Goal: Task Accomplishment & Management: Use online tool/utility

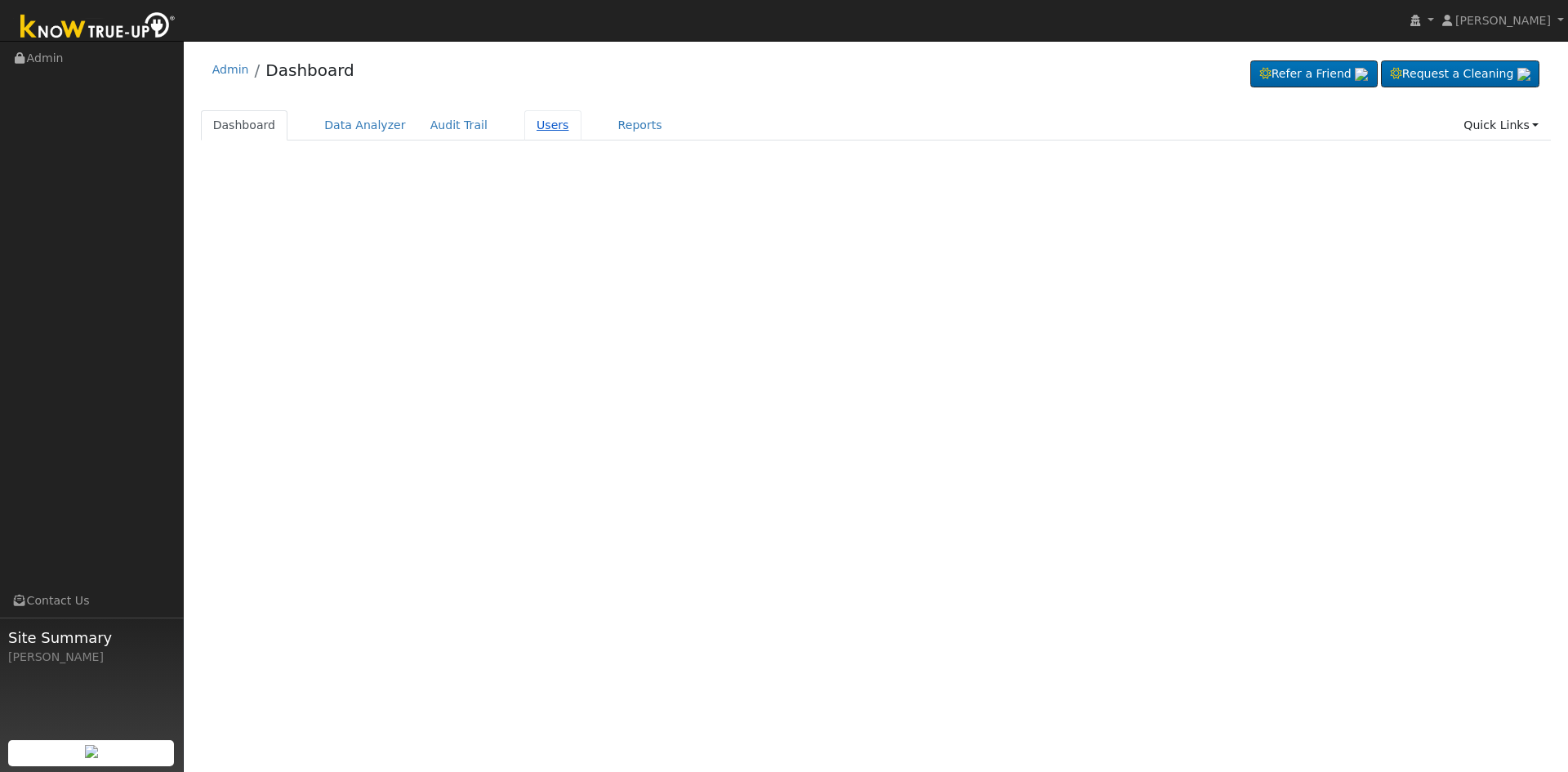
click at [524, 120] on link "Users" at bounding box center [552, 125] width 57 height 30
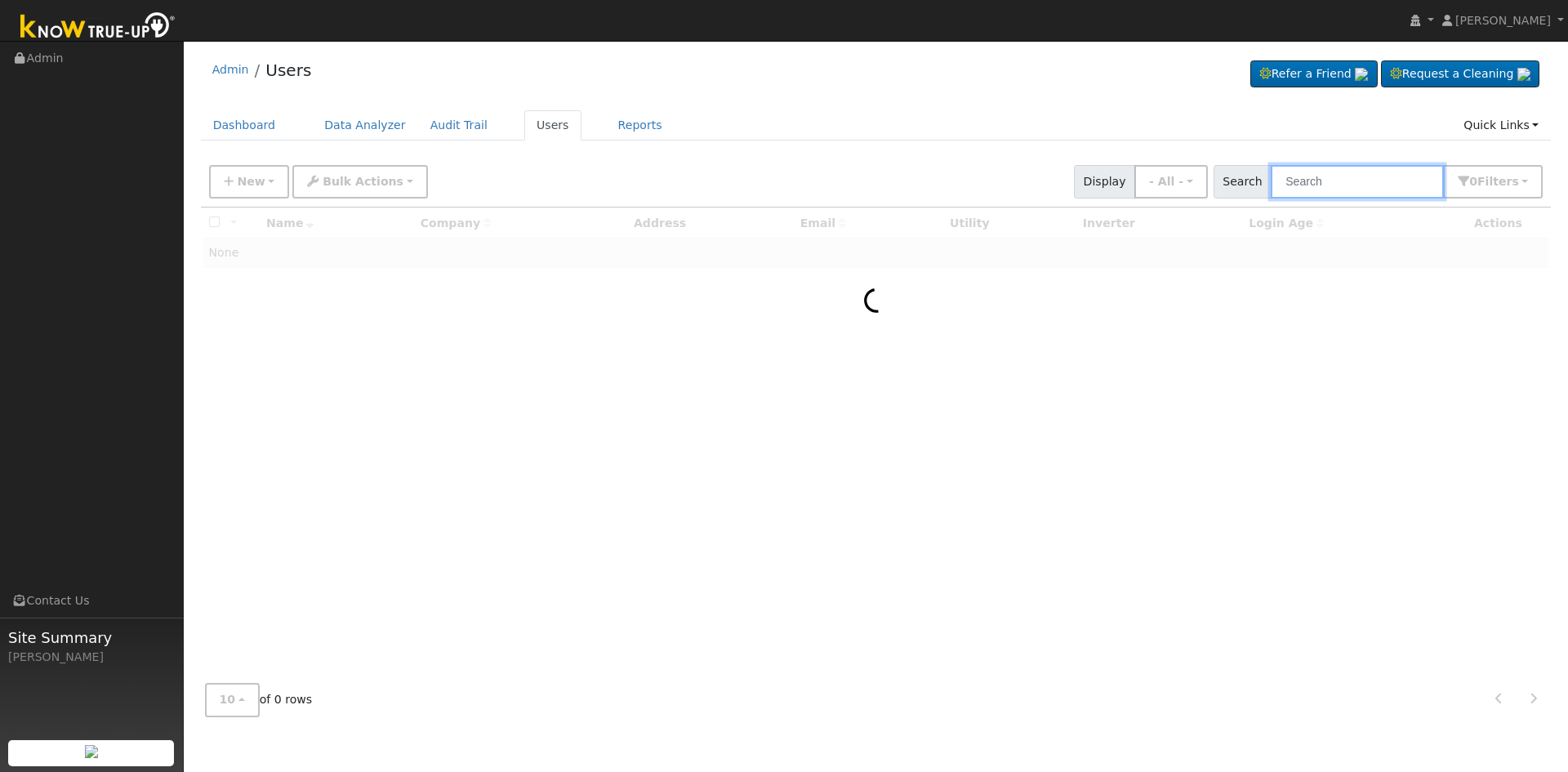
click at [1345, 186] on input "text" at bounding box center [1356, 181] width 173 height 33
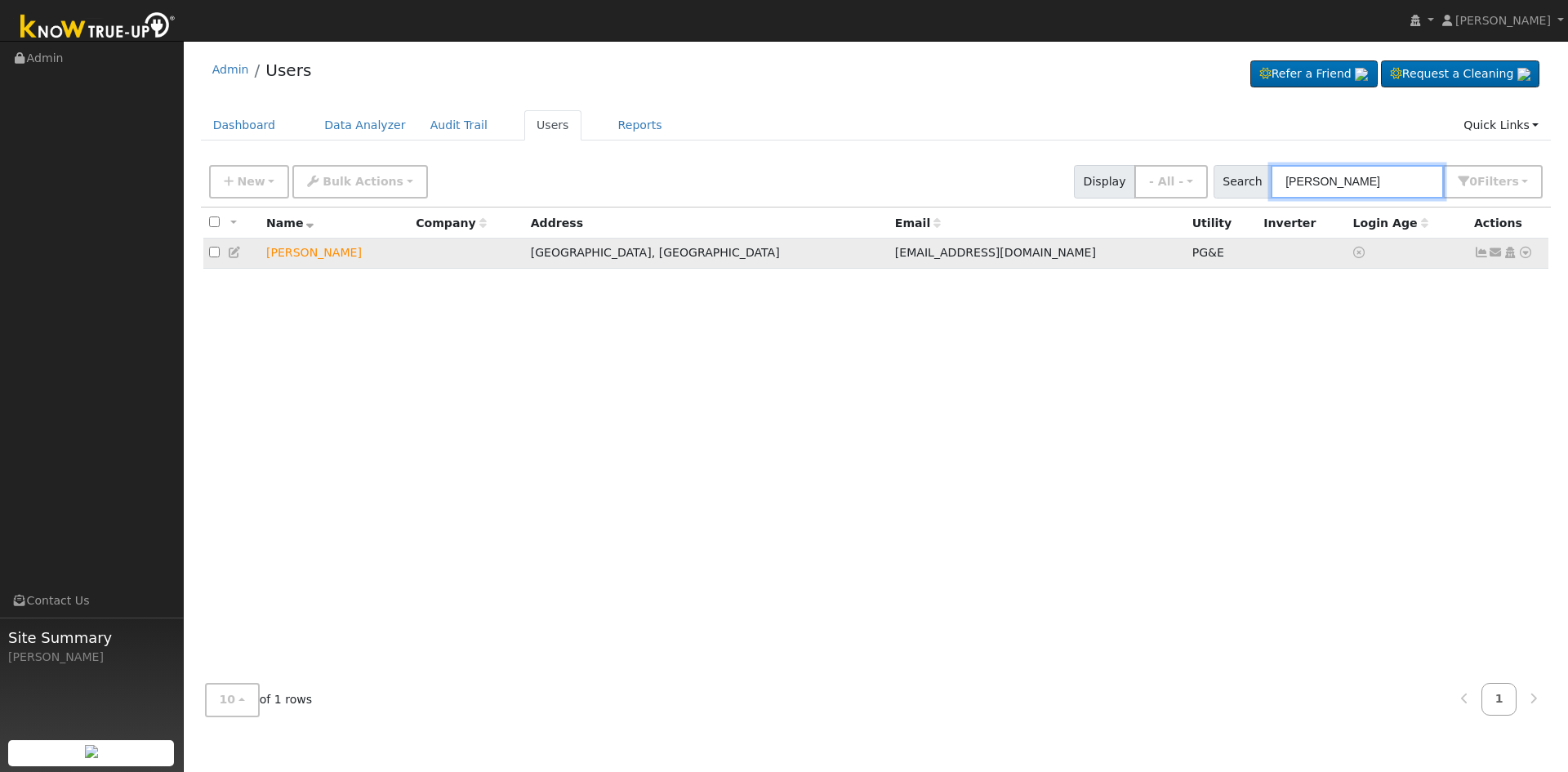
type input "ray wrink"
click at [1527, 255] on icon at bounding box center [1525, 253] width 14 height 12
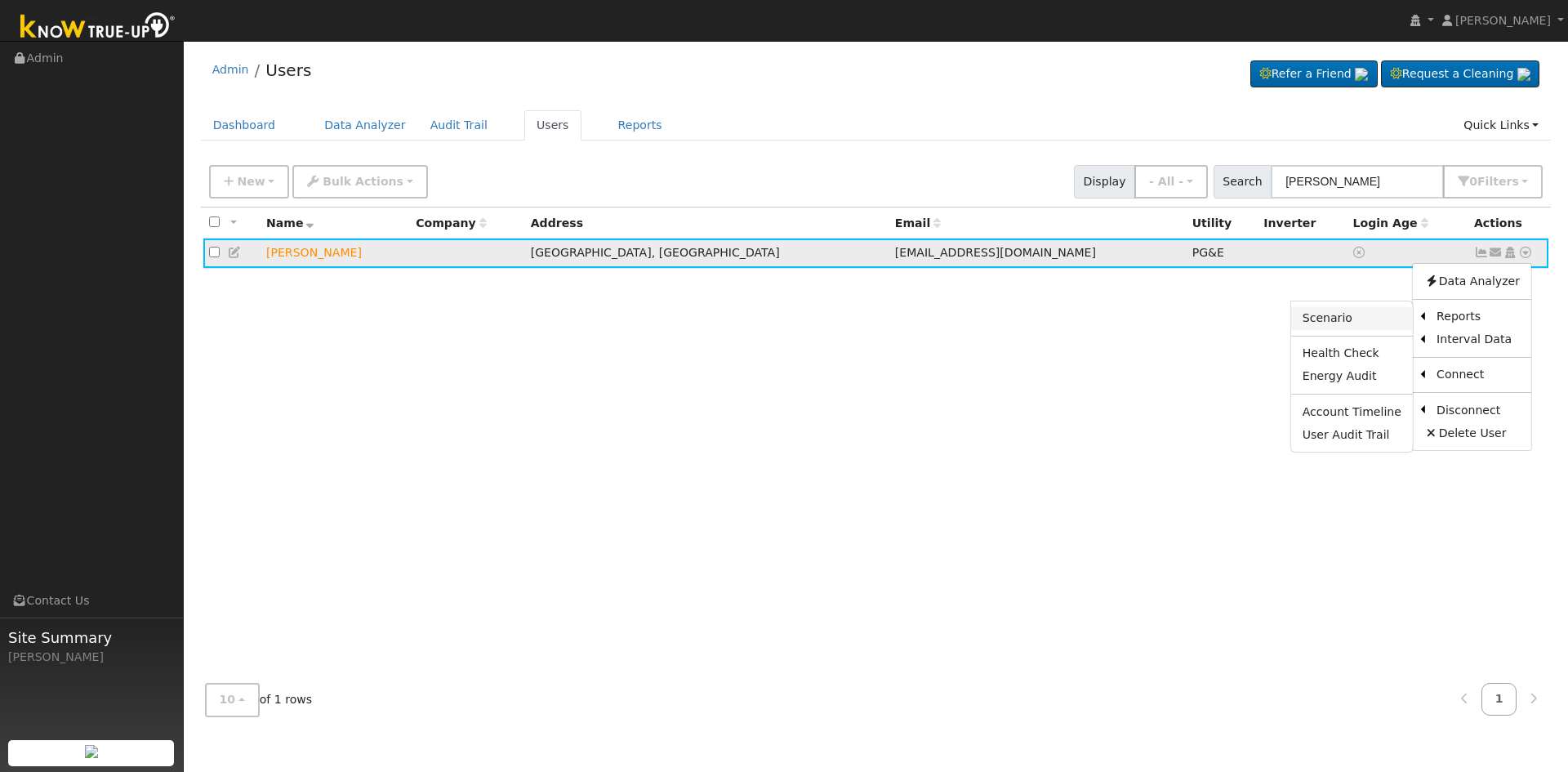
click at [1358, 322] on link "Scenario" at bounding box center [1352, 318] width 121 height 23
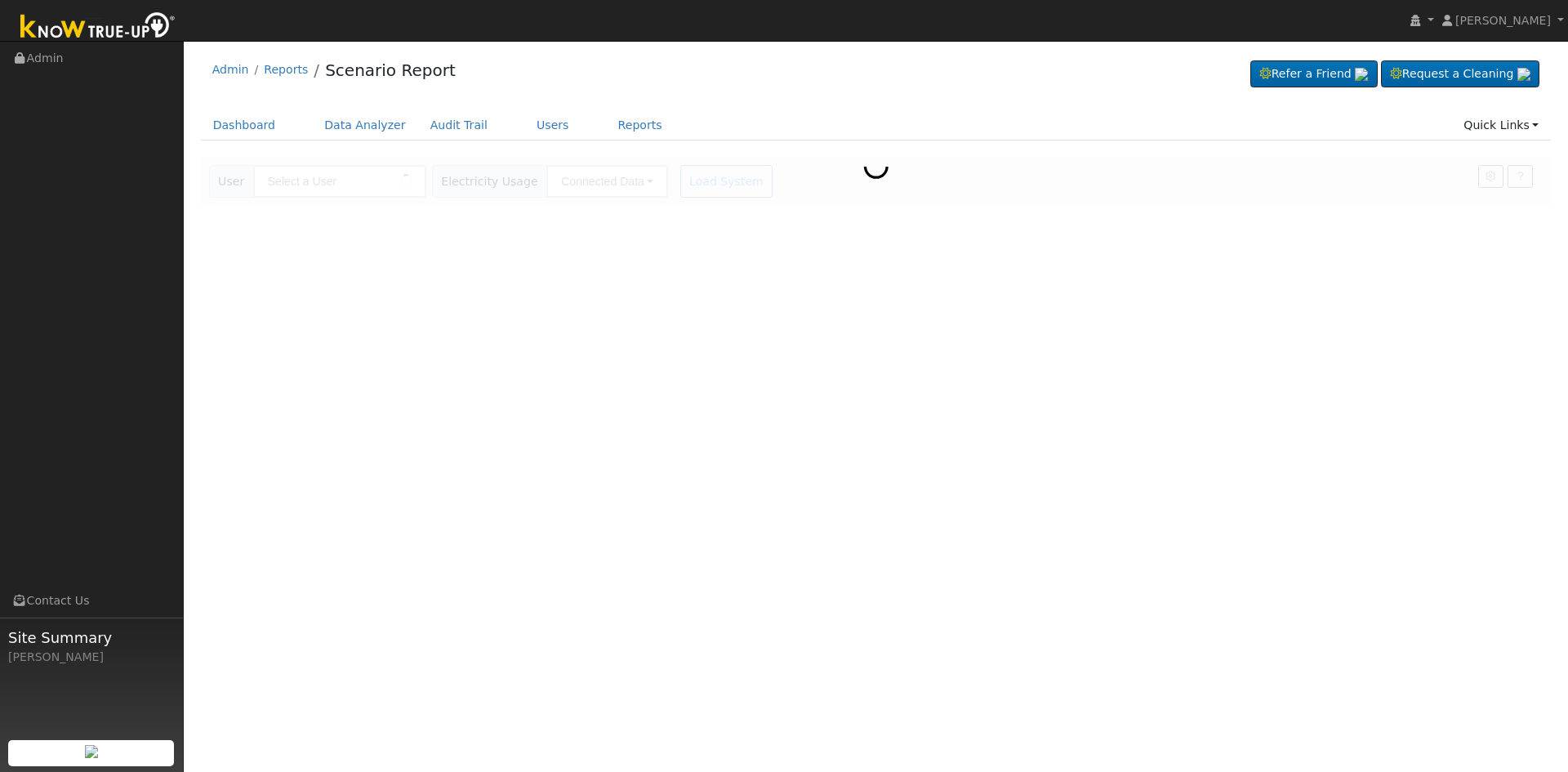
type input "[PERSON_NAME]"
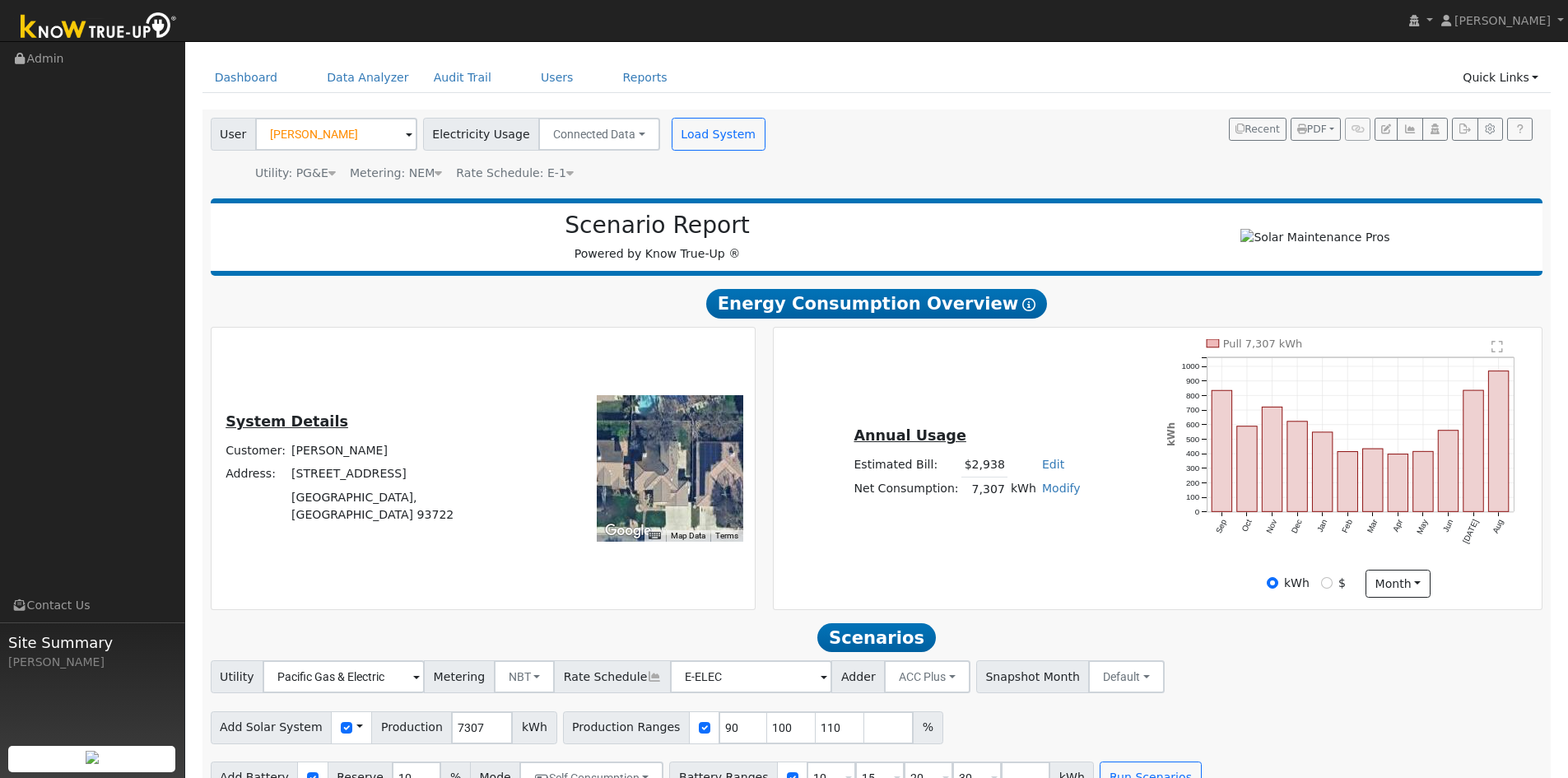
scroll to position [88, 0]
